Goal: Task Accomplishment & Management: Complete application form

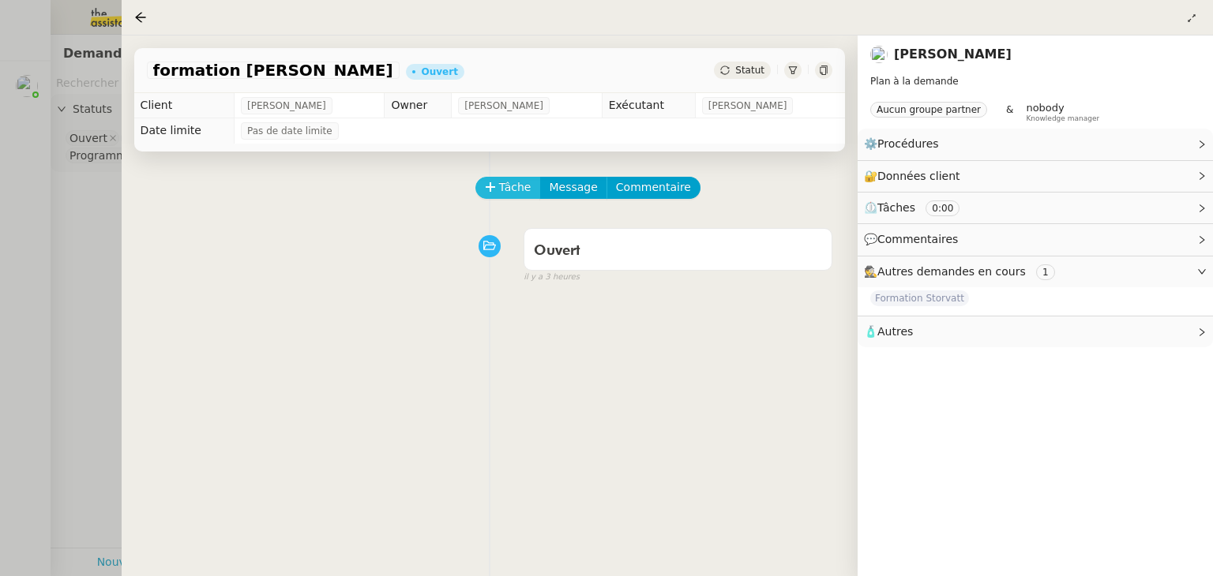
click at [516, 186] on span "Tâche" at bounding box center [515, 187] width 32 height 18
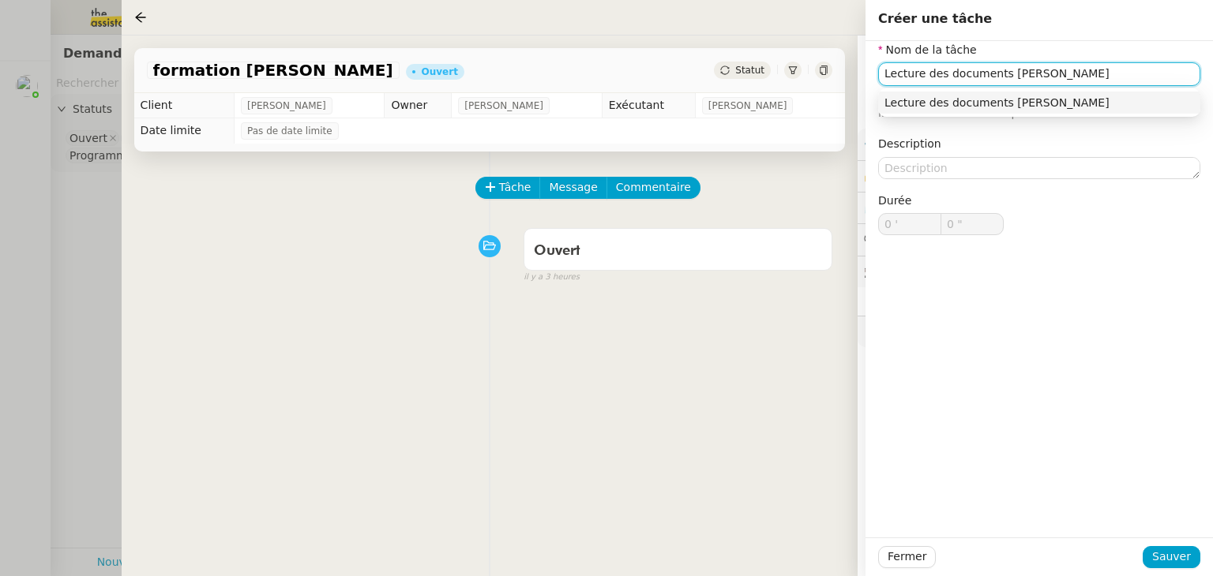
click at [968, 113] on nz-auto-option "Lecture des documents [PERSON_NAME]" at bounding box center [1039, 103] width 322 height 22
click at [1001, 74] on input "Lecture des documents [PERSON_NAME]" at bounding box center [1039, 73] width 322 height 23
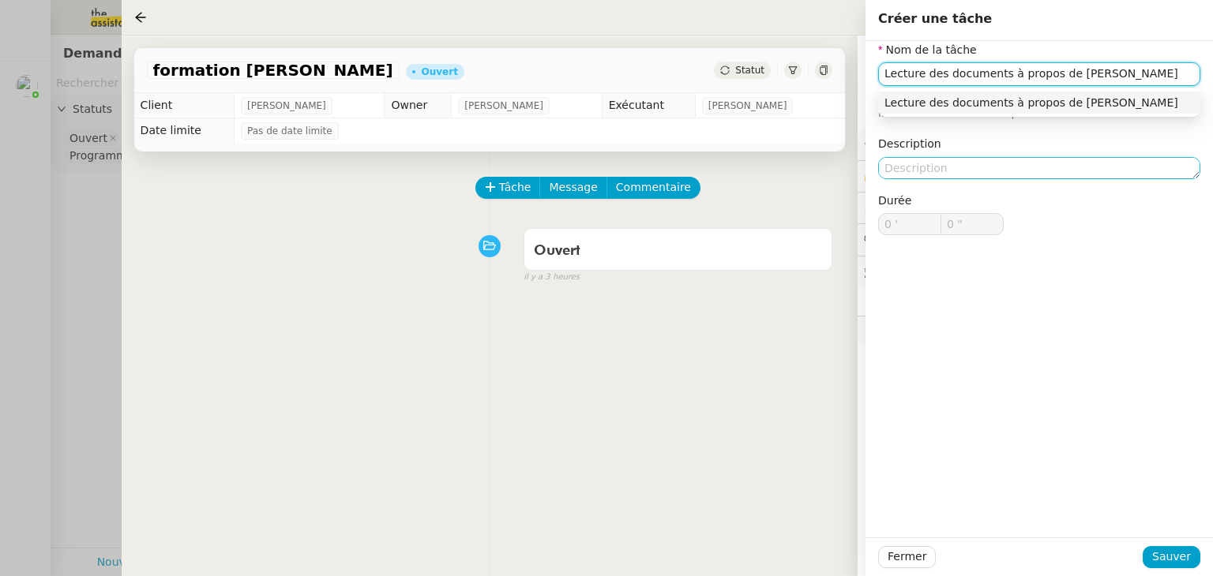
type input "Lecture des documents à propos de [PERSON_NAME]"
click at [918, 169] on textarea at bounding box center [1039, 168] width 322 height 22
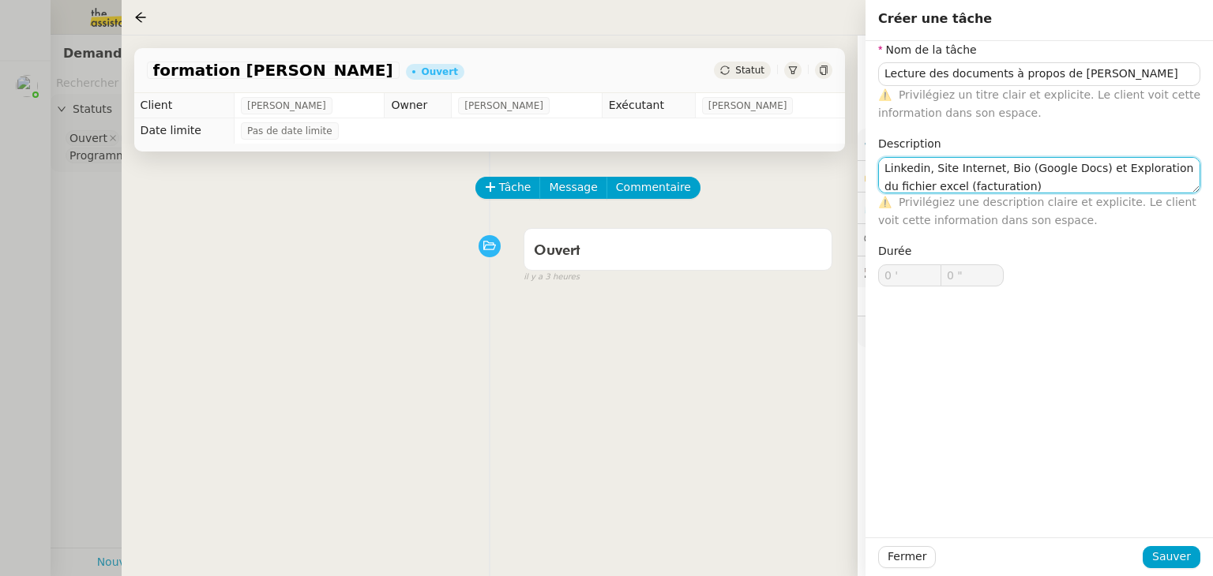
type textarea "Linkedin, Site Internet, Bio (Google Docs) et Exploration du fichier excel (fac…"
click at [1054, 270] on div "Durée 0 ' 0 "" at bounding box center [1039, 276] width 335 height 69
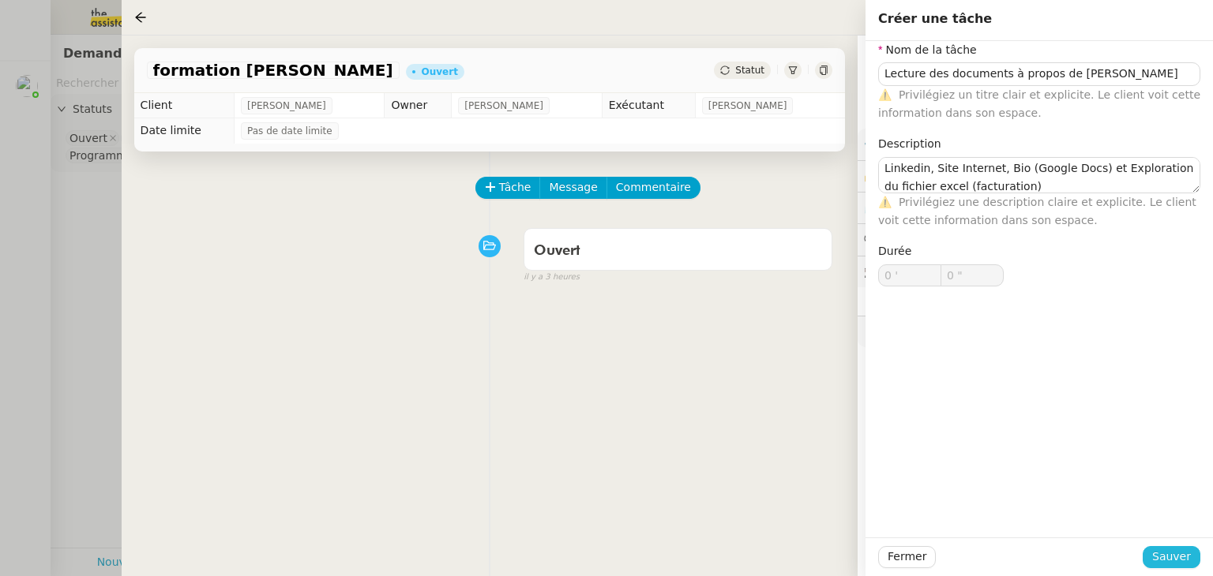
click at [1177, 556] on span "Sauver" at bounding box center [1171, 557] width 39 height 18
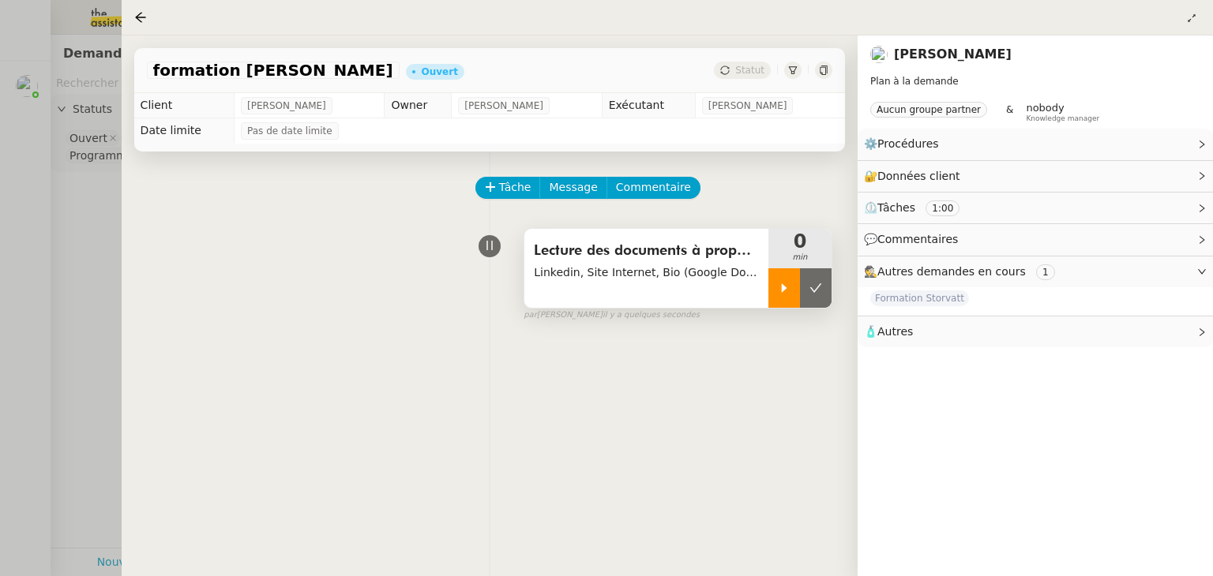
click at [774, 284] on div at bounding box center [784, 287] width 32 height 39
click at [644, 455] on div "Tâche Message Commentaire Veuillez patienter une erreur s'est produite 👌👌👌 mess…" at bounding box center [490, 440] width 736 height 576
click at [787, 292] on div at bounding box center [799, 287] width 63 height 39
click at [779, 284] on icon at bounding box center [784, 288] width 13 height 13
click at [779, 284] on div at bounding box center [799, 287] width 63 height 39
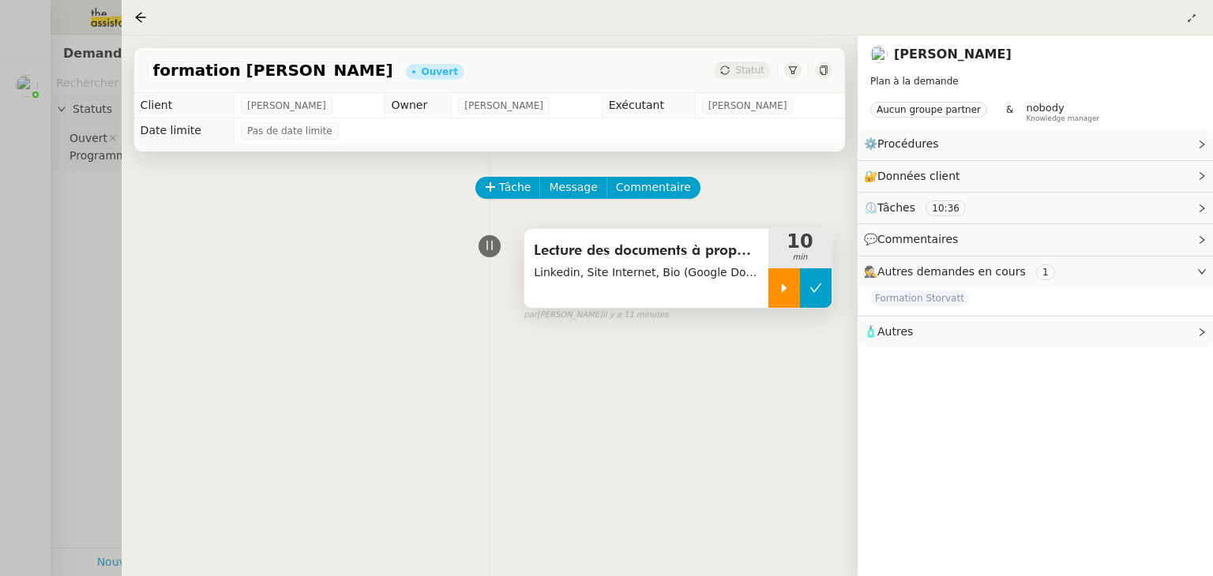
click at [813, 286] on icon at bounding box center [815, 288] width 13 height 13
click at [813, 286] on button at bounding box center [799, 287] width 63 height 39
click at [813, 287] on icon at bounding box center [815, 288] width 13 height 13
click at [784, 286] on button at bounding box center [799, 287] width 63 height 39
click at [813, 287] on icon at bounding box center [815, 288] width 13 height 13
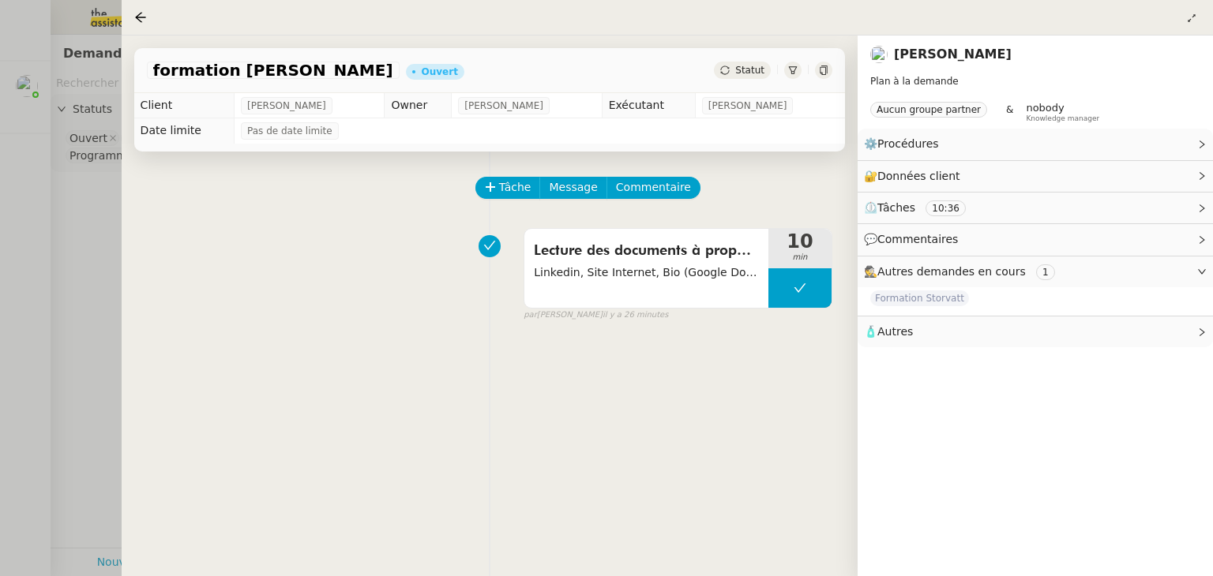
click at [58, 265] on div at bounding box center [606, 288] width 1213 height 576
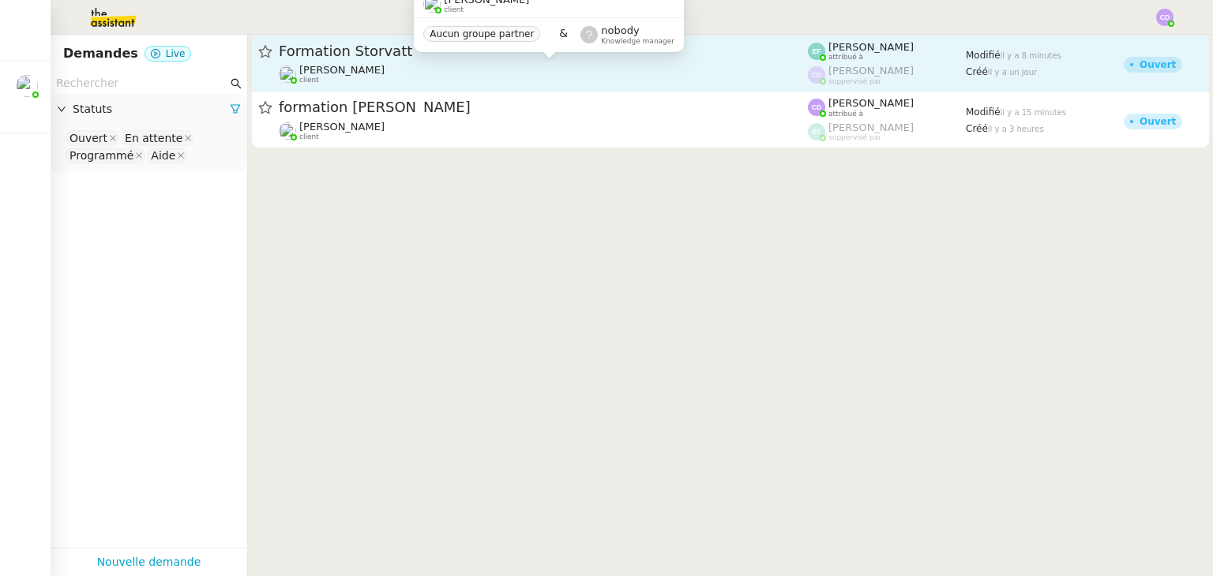
click at [483, 66] on div "[PERSON_NAME] client" at bounding box center [543, 74] width 529 height 21
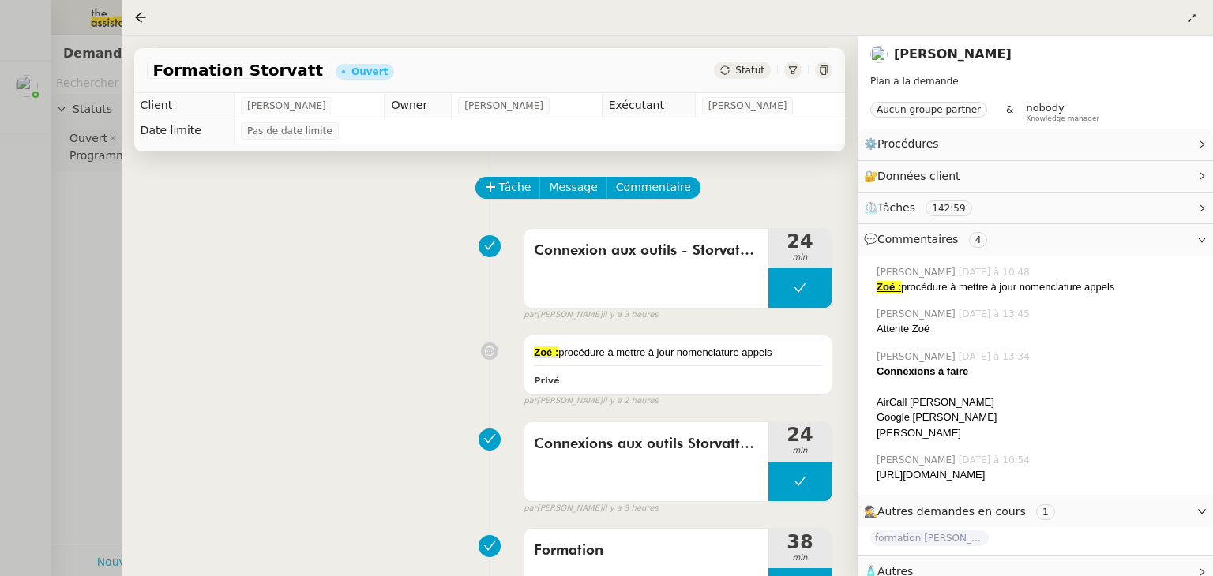
click at [326, 266] on div "Connexion aux outils - Storvatt/Mobix 24 min false par [PERSON_NAME] il y a 3 h…" at bounding box center [489, 271] width 685 height 101
click at [1054, 211] on span "⏲️ Tâches 142:59" at bounding box center [1022, 208] width 317 height 18
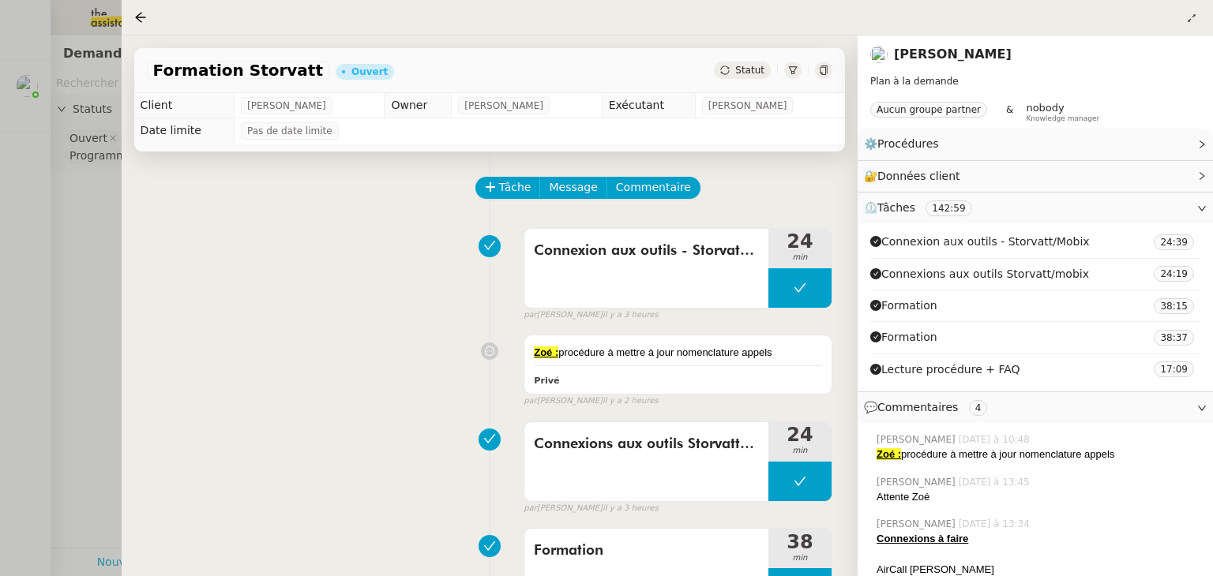
click at [1054, 211] on span "⏲️ Tâches 142:59" at bounding box center [1022, 208] width 317 height 18
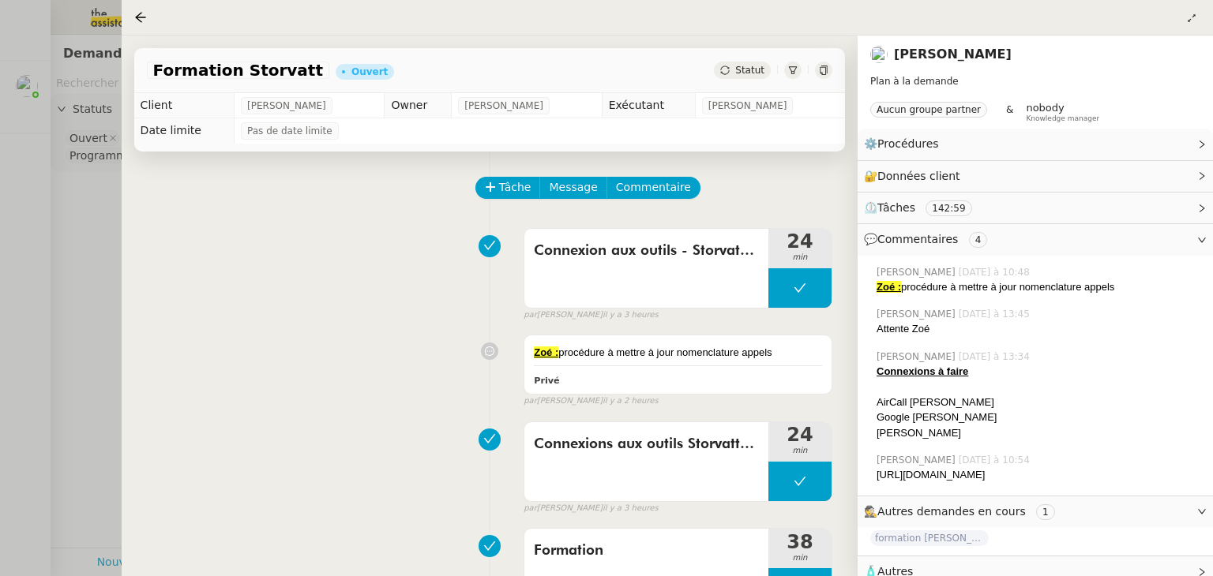
scroll to position [25, 0]
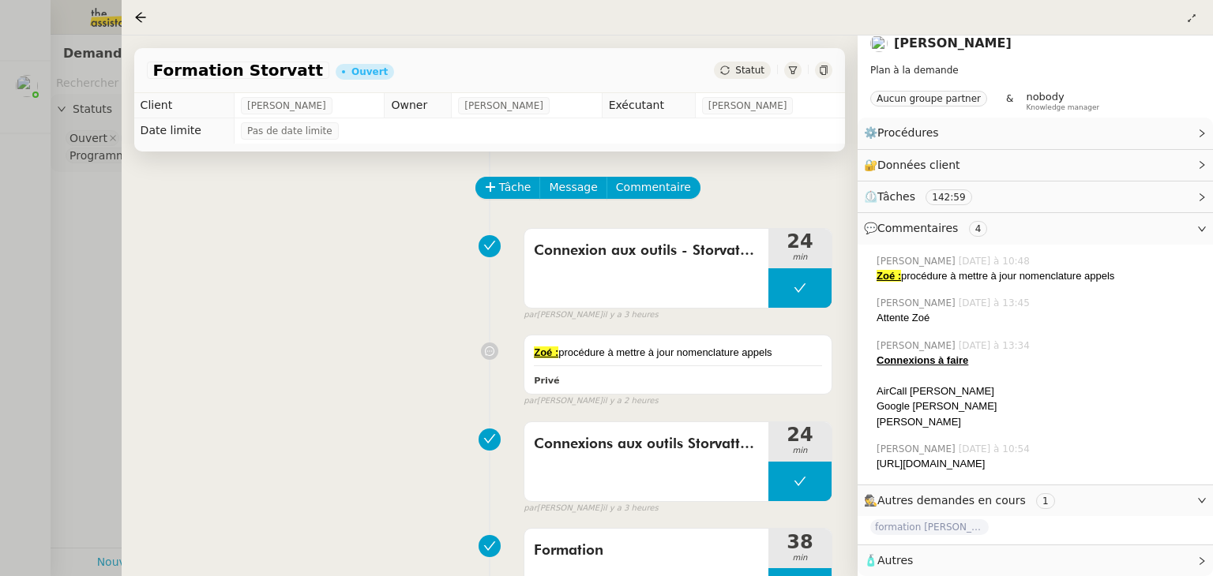
click at [403, 371] on div "Zoé : procédure à mettre à jour nomenclature appels Privé false par [PERSON_NAM…" at bounding box center [489, 368] width 685 height 80
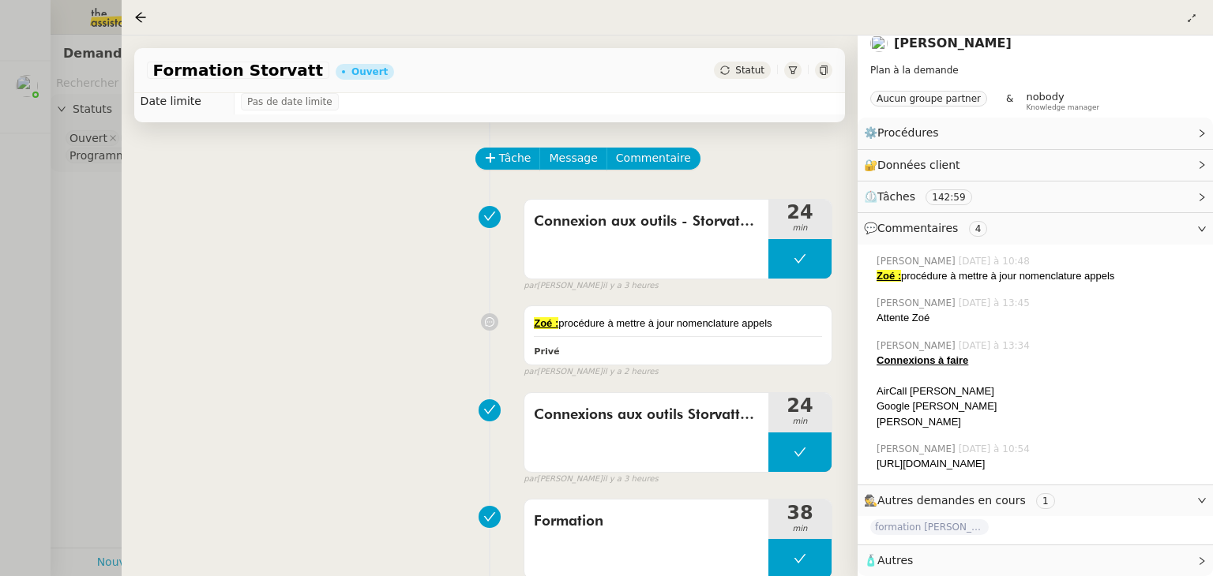
scroll to position [32, 0]
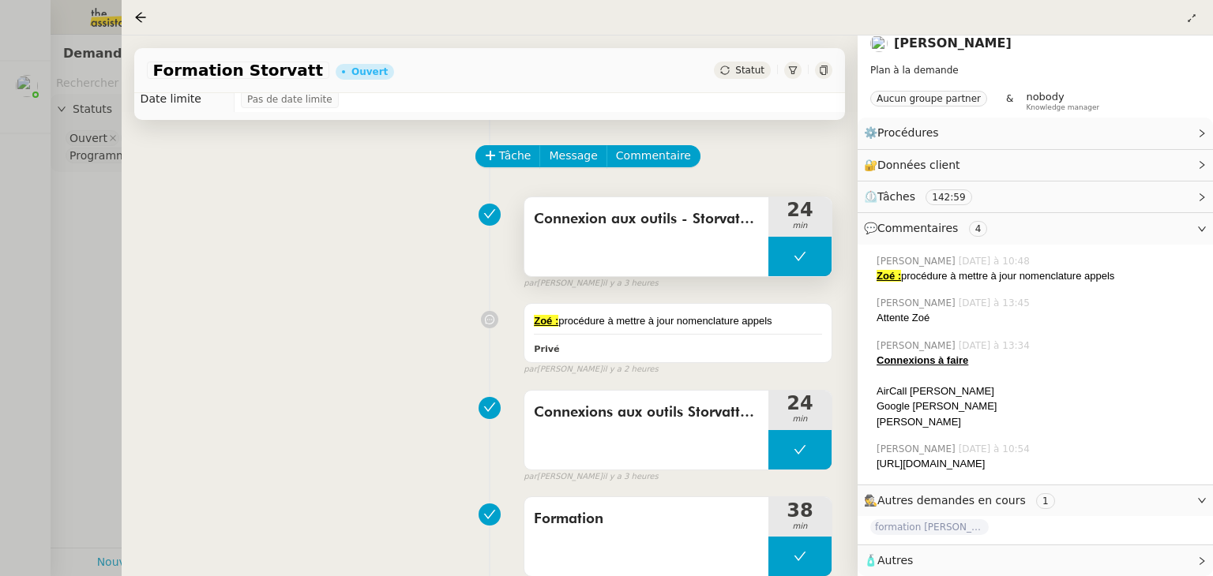
click at [676, 249] on div "Connexion aux outils - Storvatt/Mobix" at bounding box center [646, 236] width 244 height 79
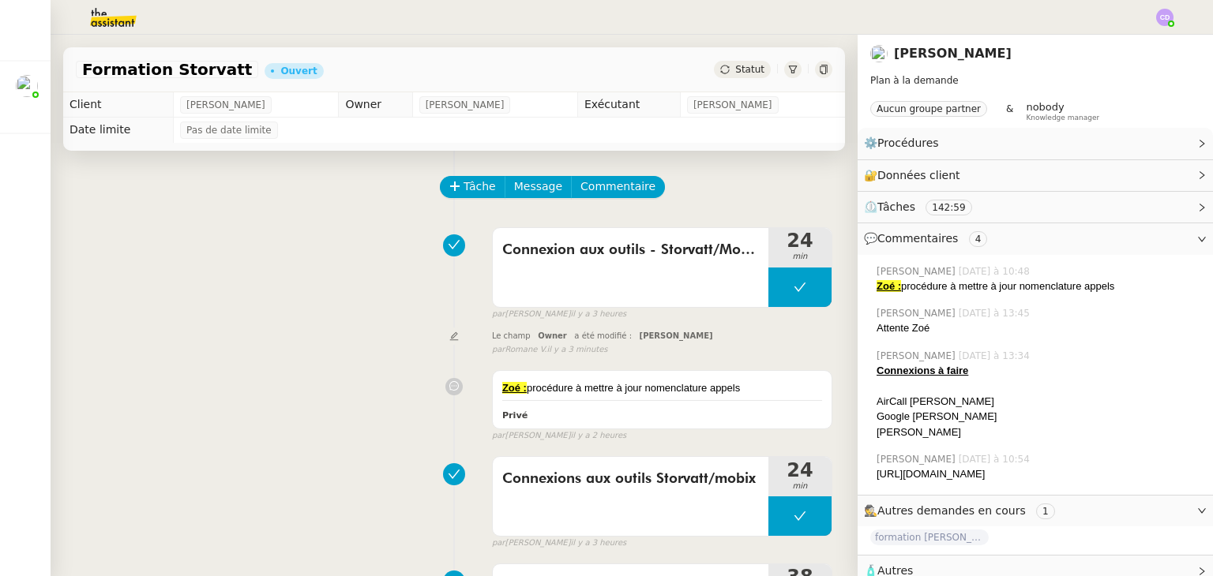
click at [327, 234] on div "Connexion aux outils - Storvatt/Mobix 24 min false par [PERSON_NAME] il y a 3 h…" at bounding box center [454, 270] width 756 height 101
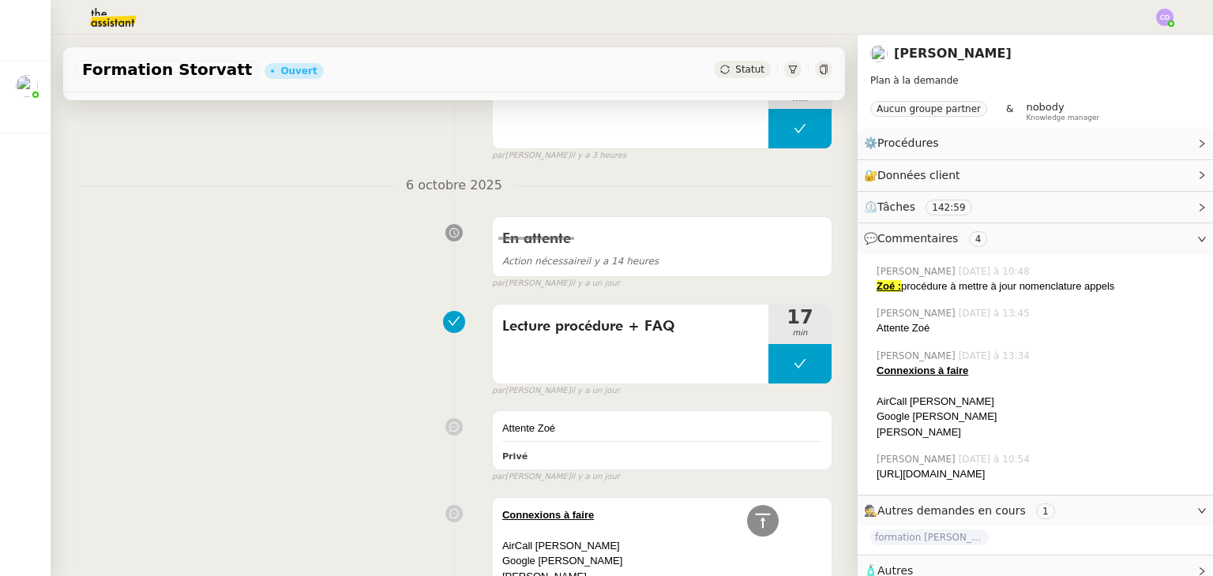
scroll to position [579, 0]
